Goal: Task Accomplishment & Management: Manage account settings

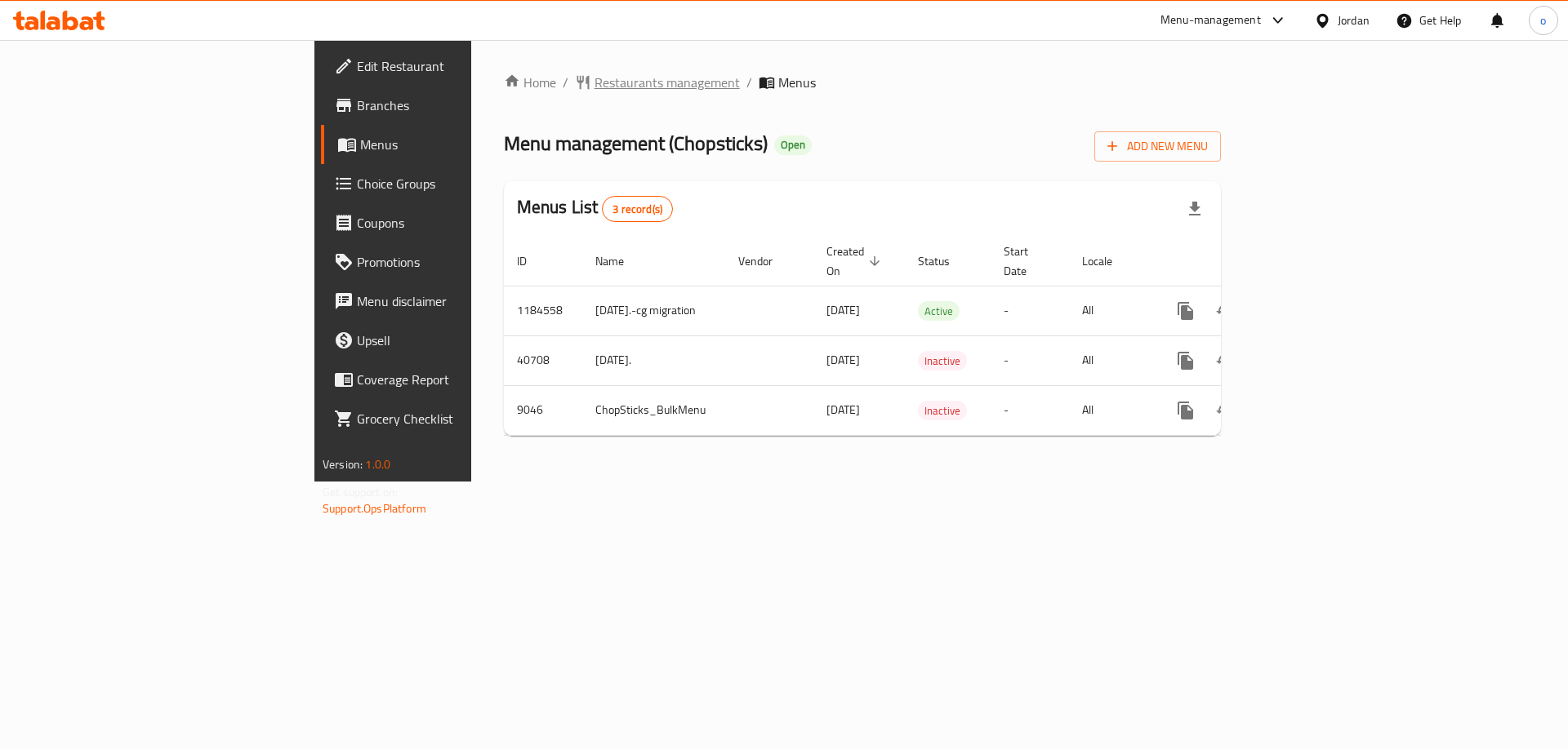
click at [595, 79] on span "Restaurants management" at bounding box center [667, 82] width 146 height 20
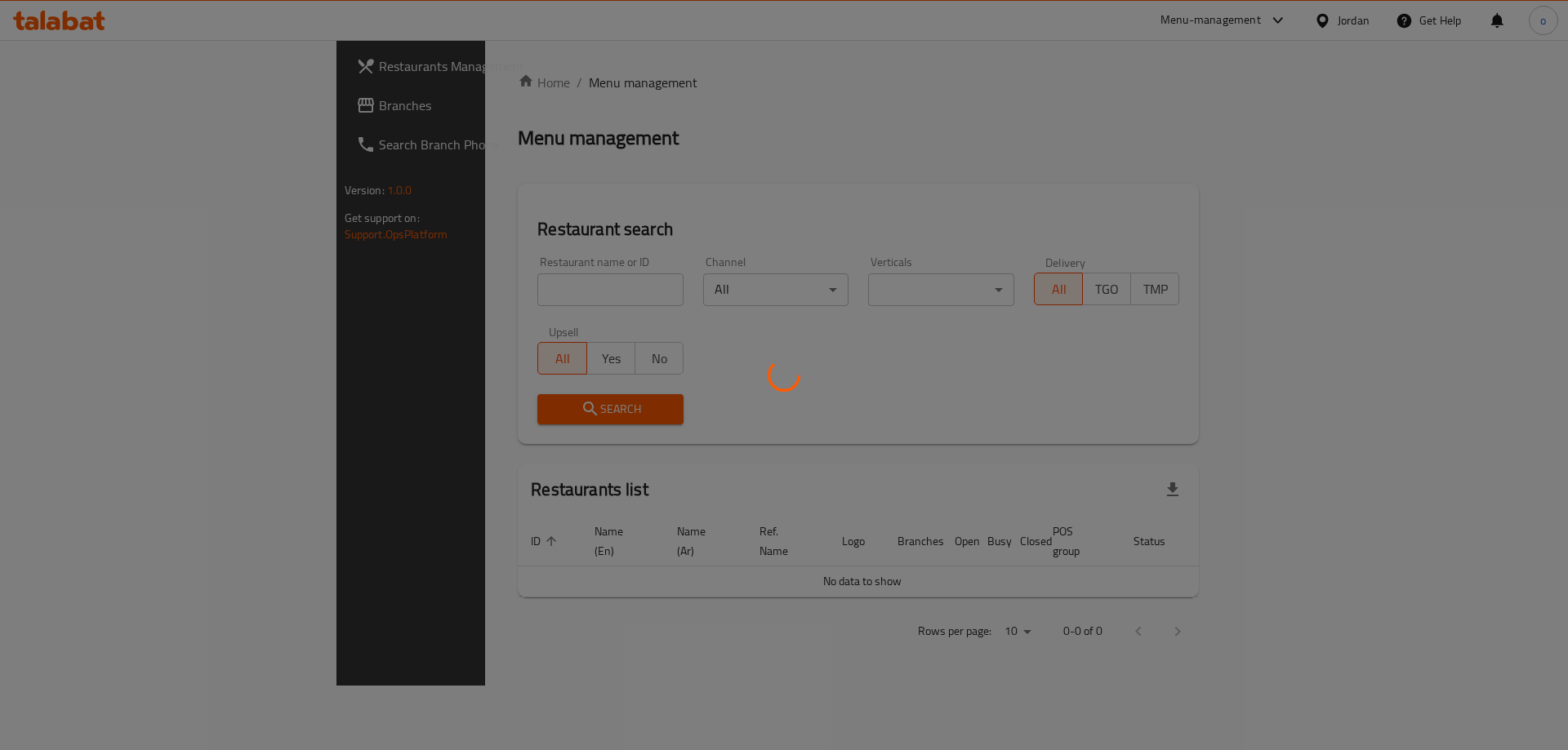
click at [127, 87] on div at bounding box center [784, 375] width 1568 height 750
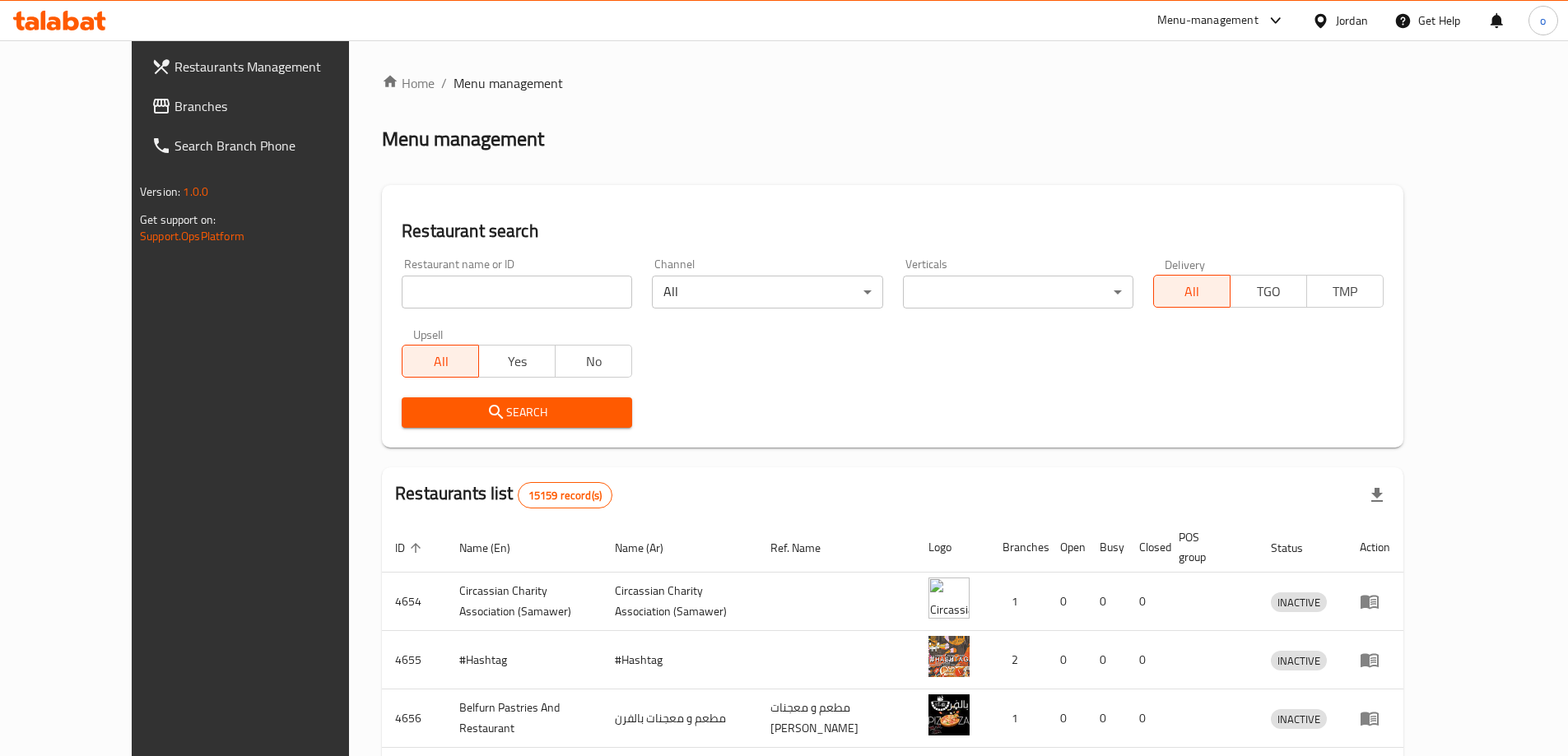
click at [133, 111] on div "Restaurants Management Branches Search Branch Phone Version: 1.0.0 Get support …" at bounding box center [784, 629] width 1304 height 1179
click at [175, 111] on span "Branches" at bounding box center [278, 106] width 206 height 20
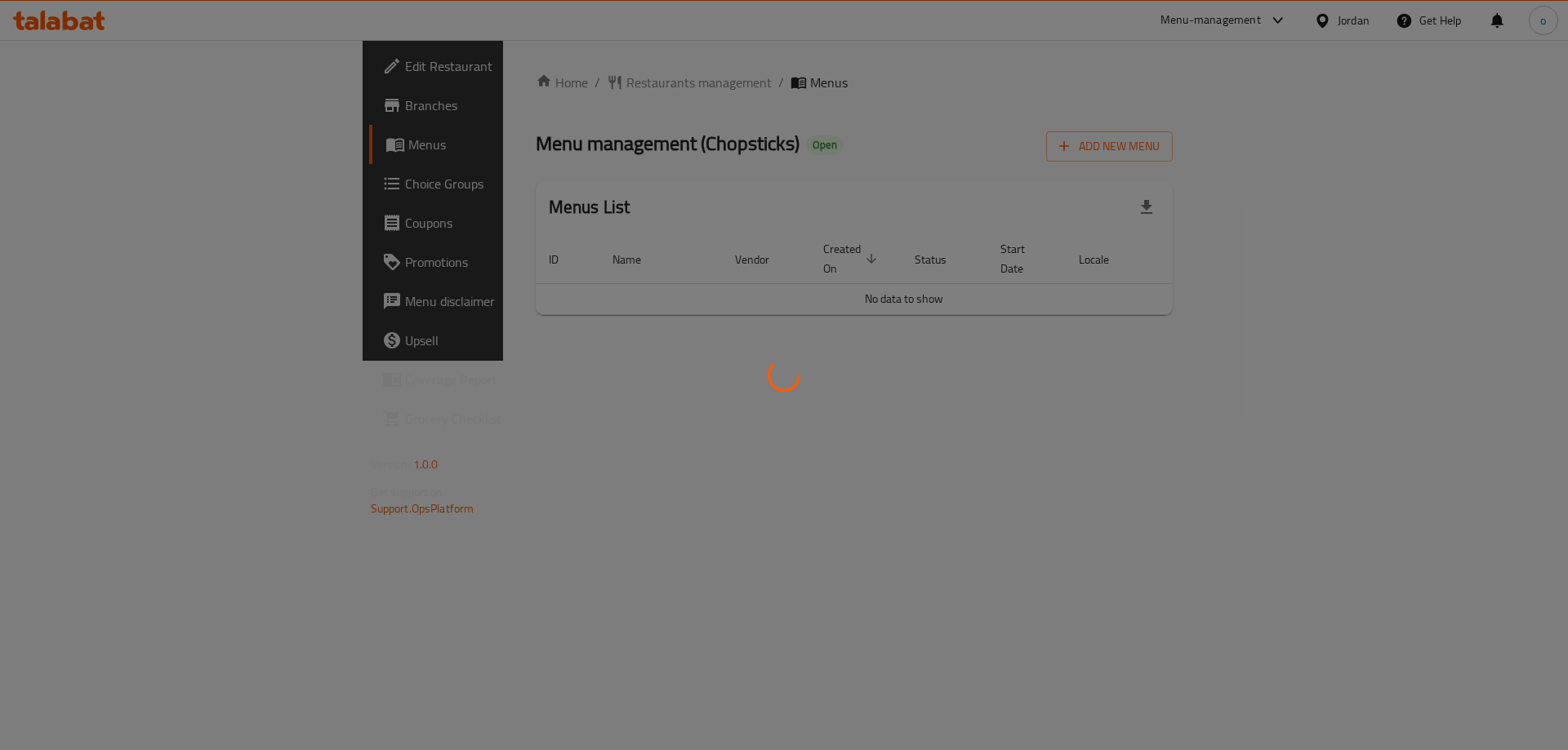
click at [134, 190] on div at bounding box center [784, 375] width 1568 height 750
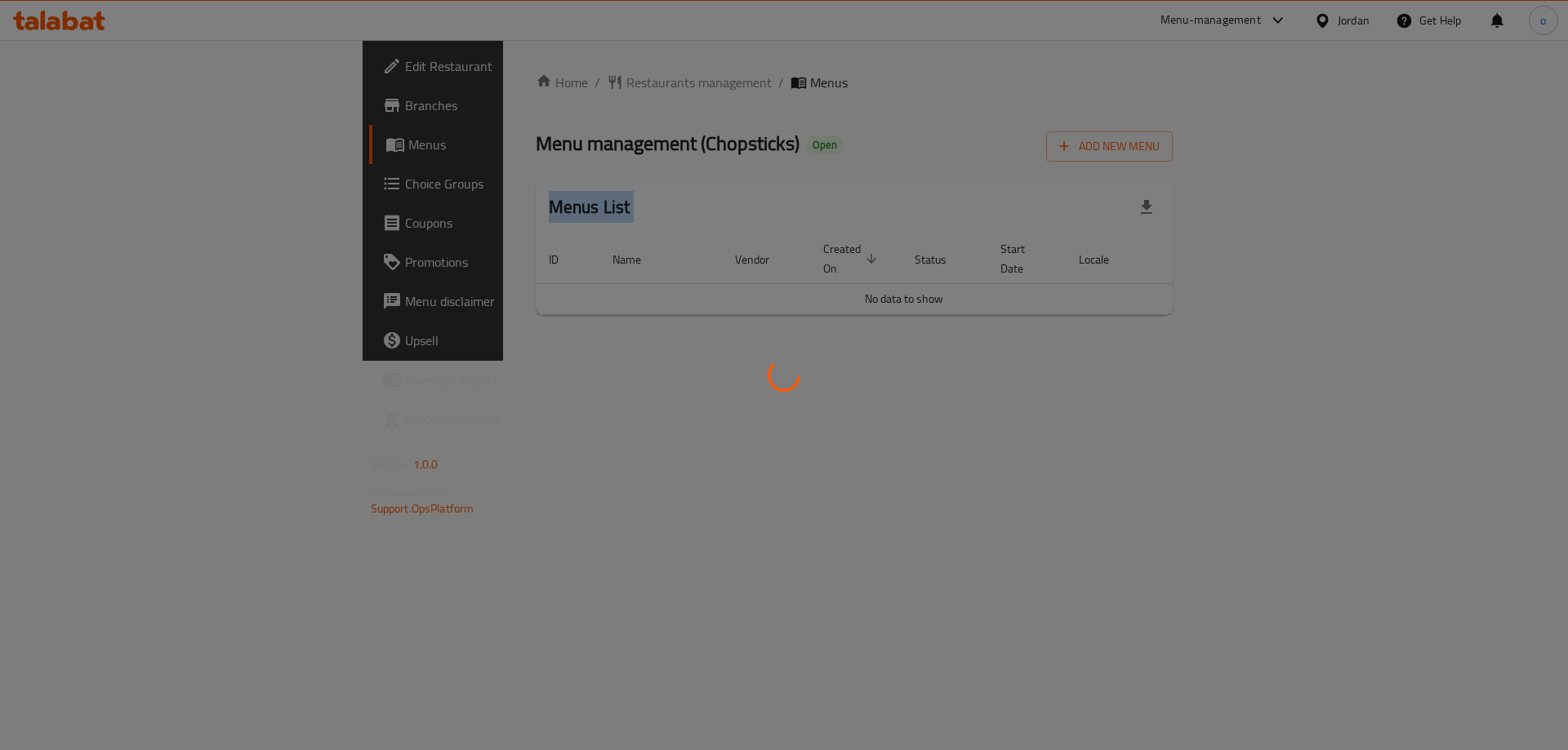
click at [134, 190] on div at bounding box center [784, 375] width 1568 height 750
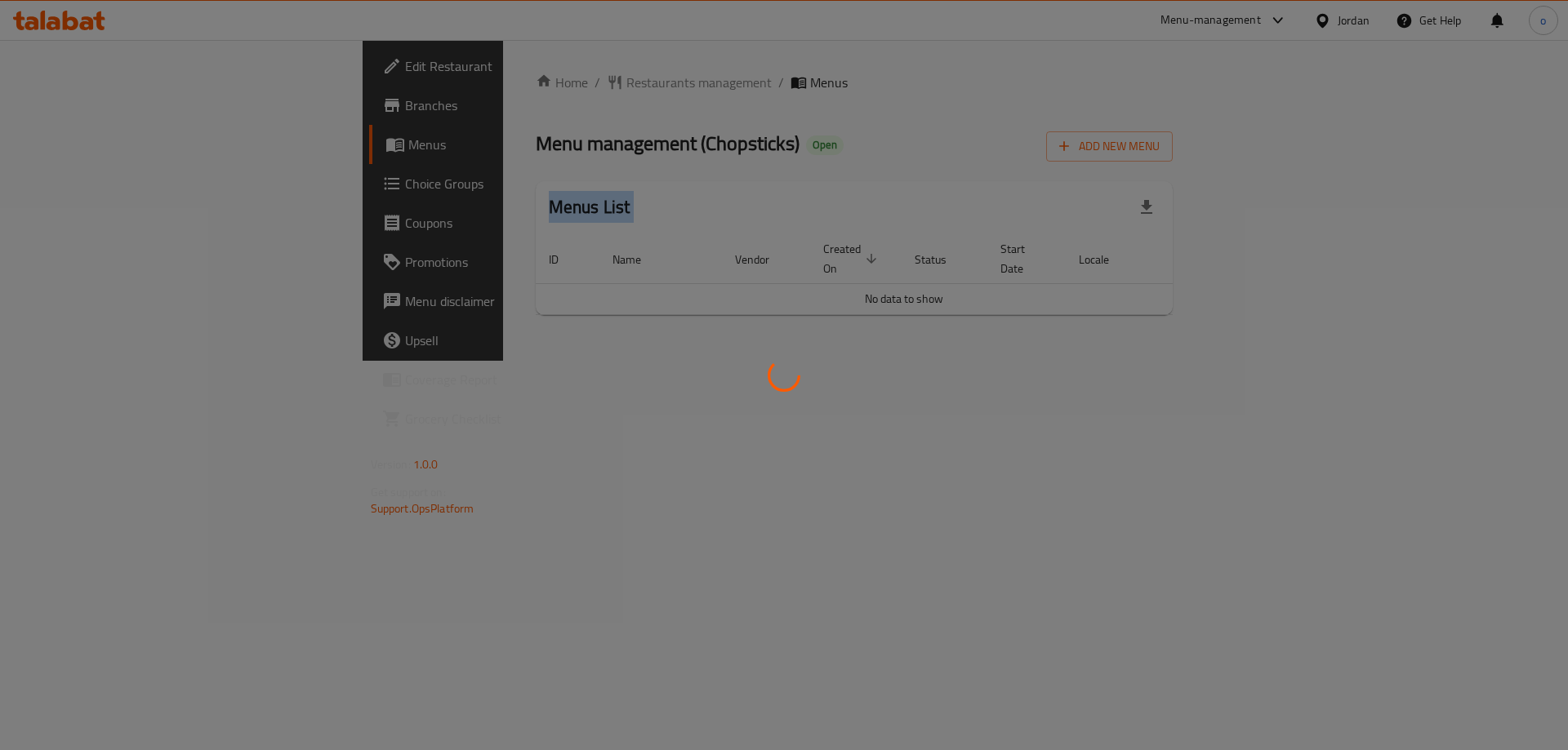
click at [134, 190] on div at bounding box center [784, 375] width 1568 height 750
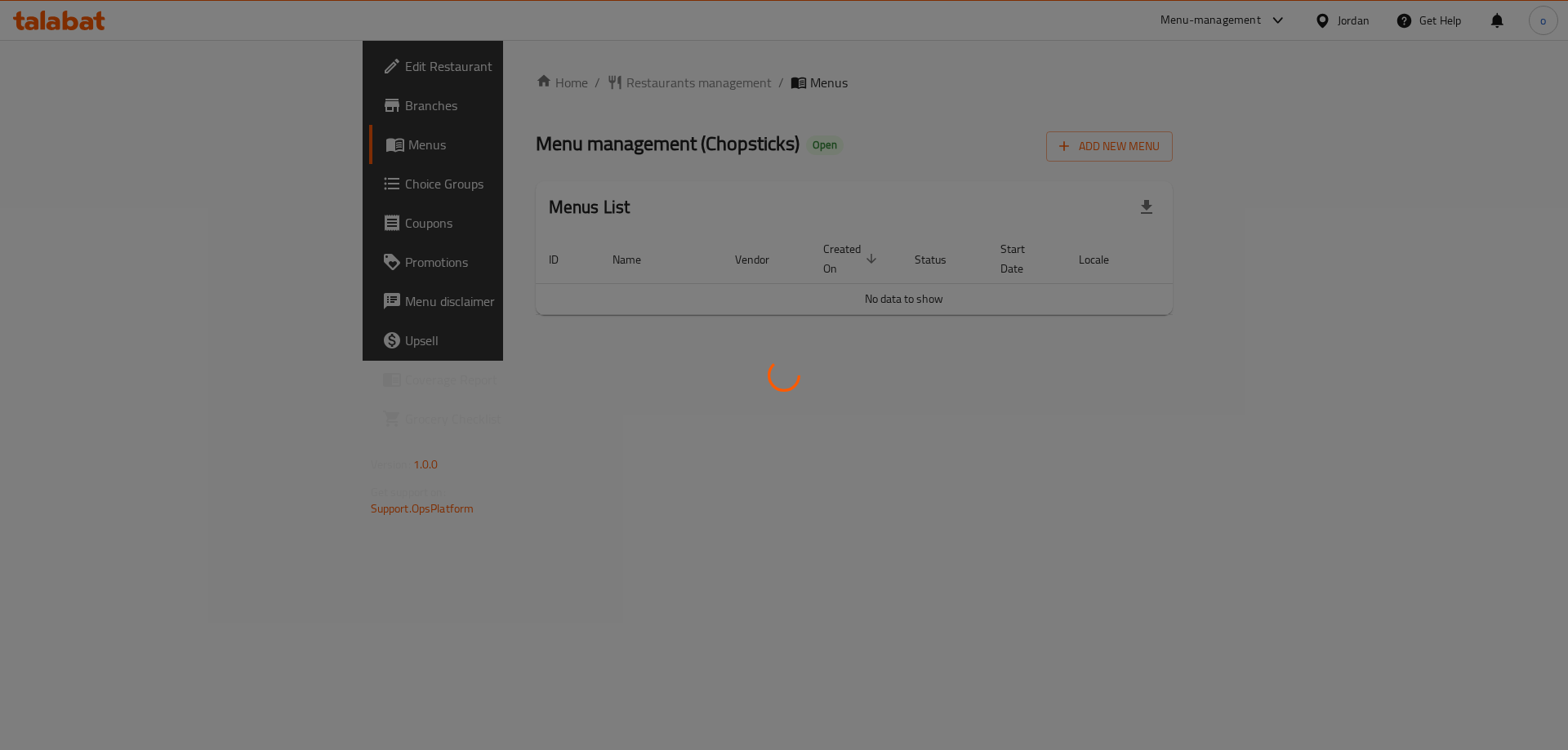
click at [134, 190] on div at bounding box center [784, 375] width 1568 height 750
click at [99, 193] on div at bounding box center [784, 375] width 1568 height 750
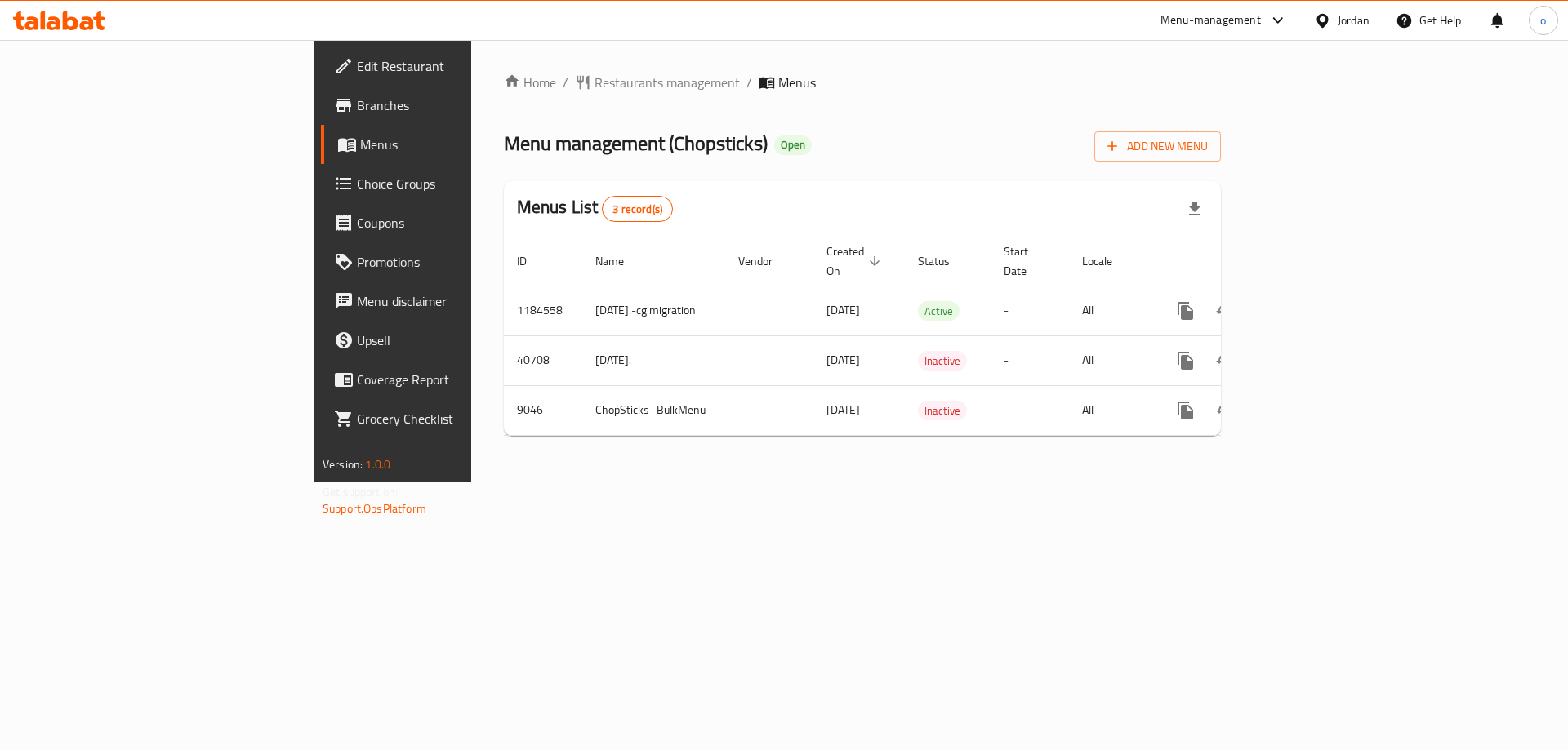
click at [357, 193] on span "Choice Groups" at bounding box center [460, 184] width 206 height 20
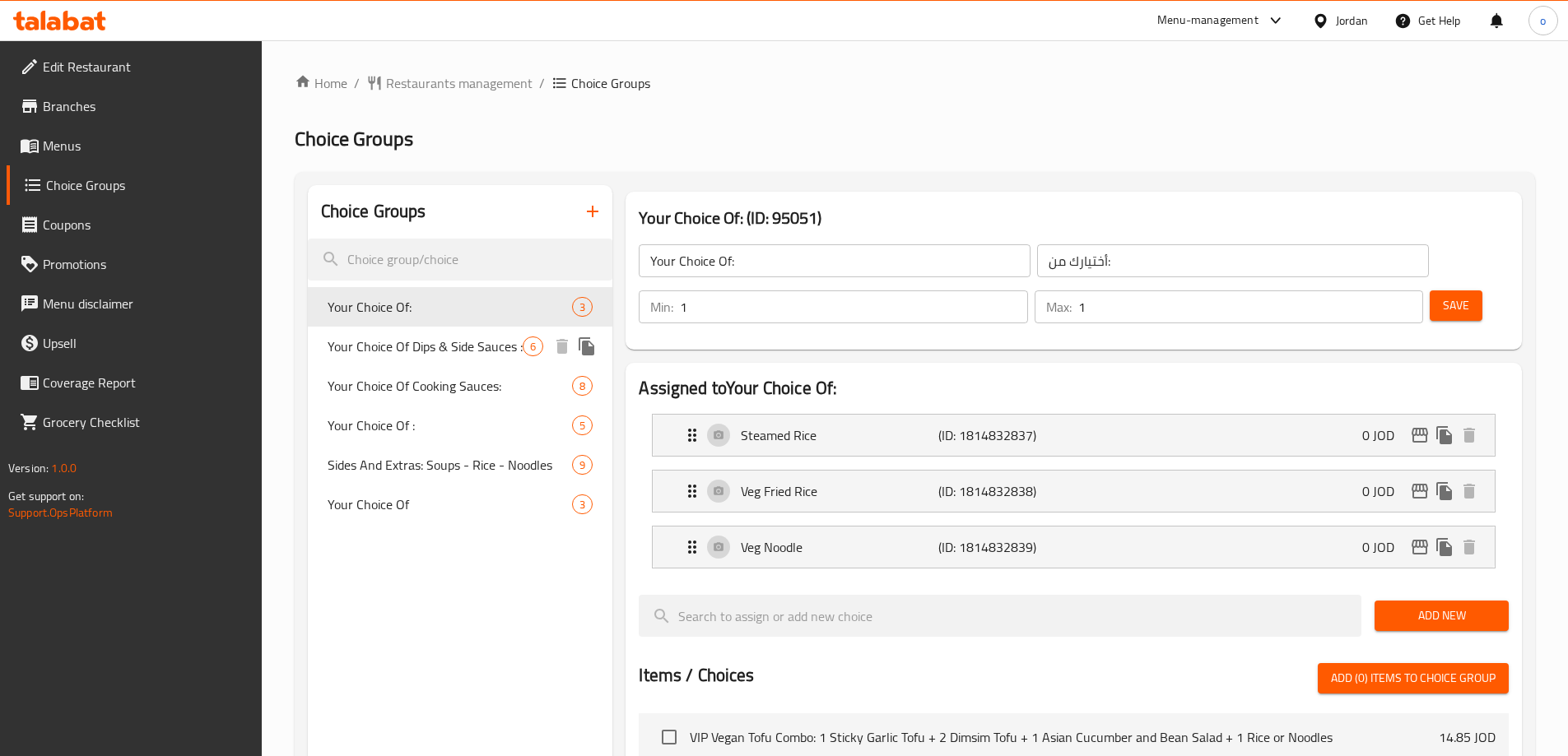
click at [366, 330] on div "Your Choice Of Dips & Side Sauces : 6" at bounding box center [460, 347] width 306 height 40
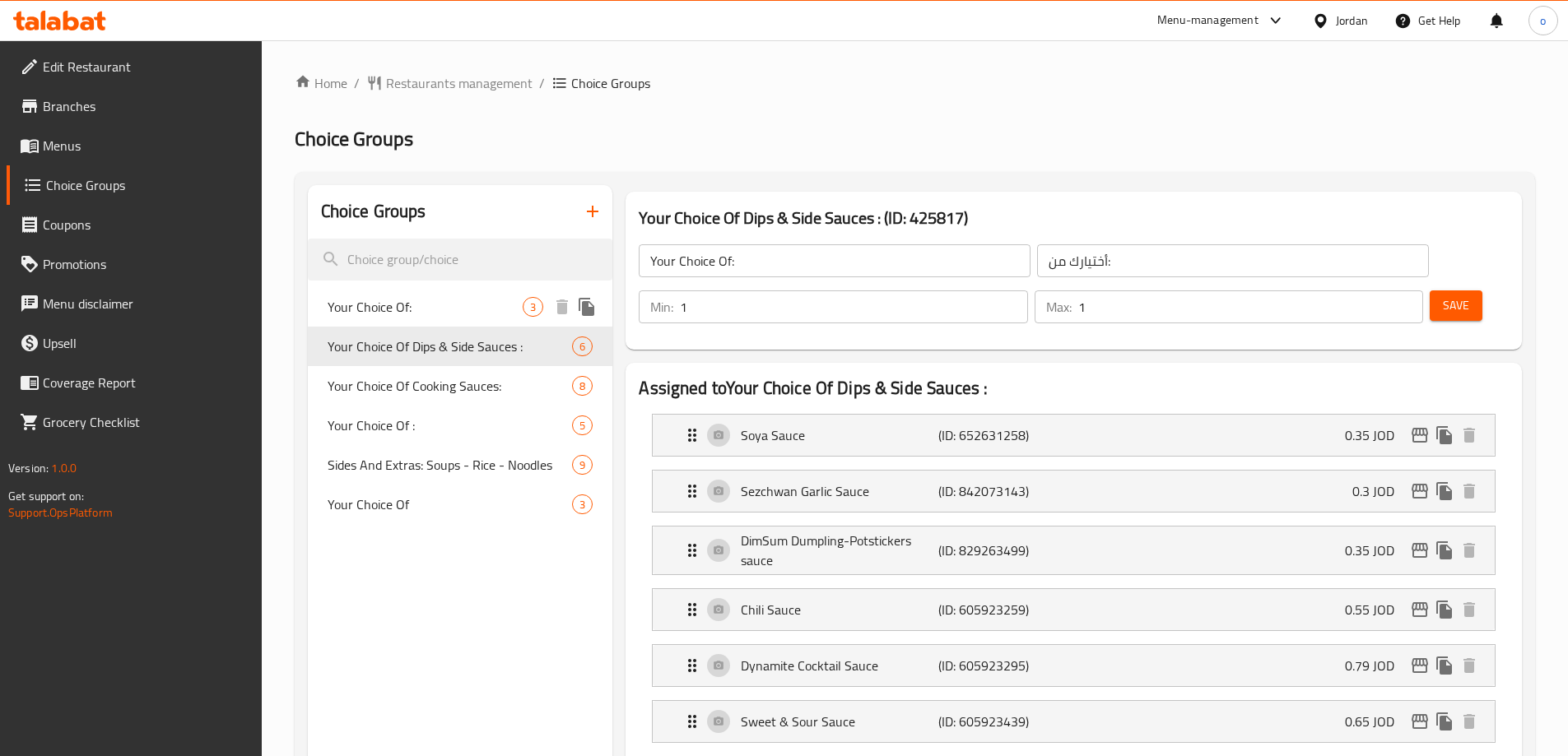
type input "Your Choice Of Dips & Side Sauces :"
type input "اختيارك من [DEMOGRAPHIC_DATA] والغموس:"
type input "0"
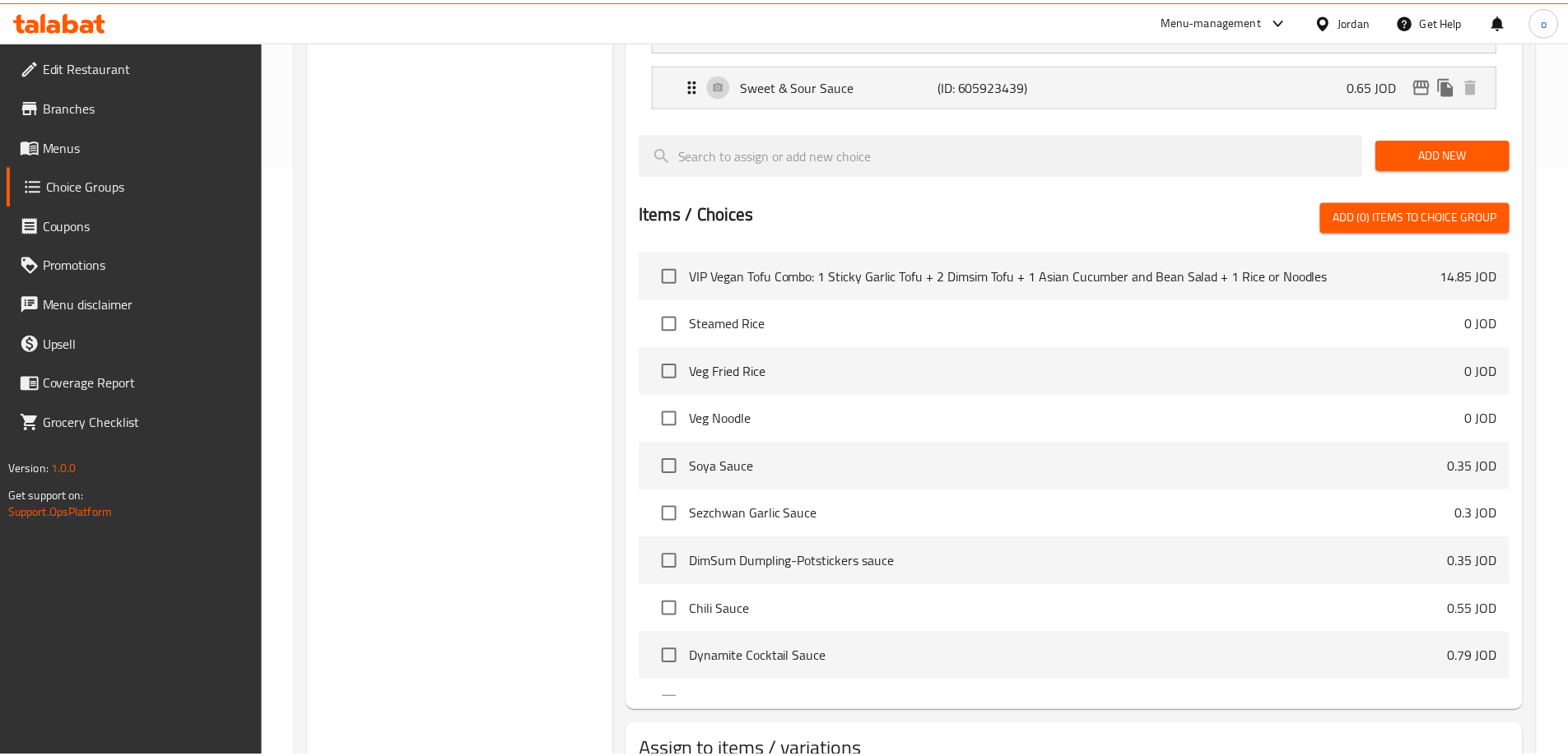
scroll to position [713, 0]
